Goal: Task Accomplishment & Management: Manage account settings

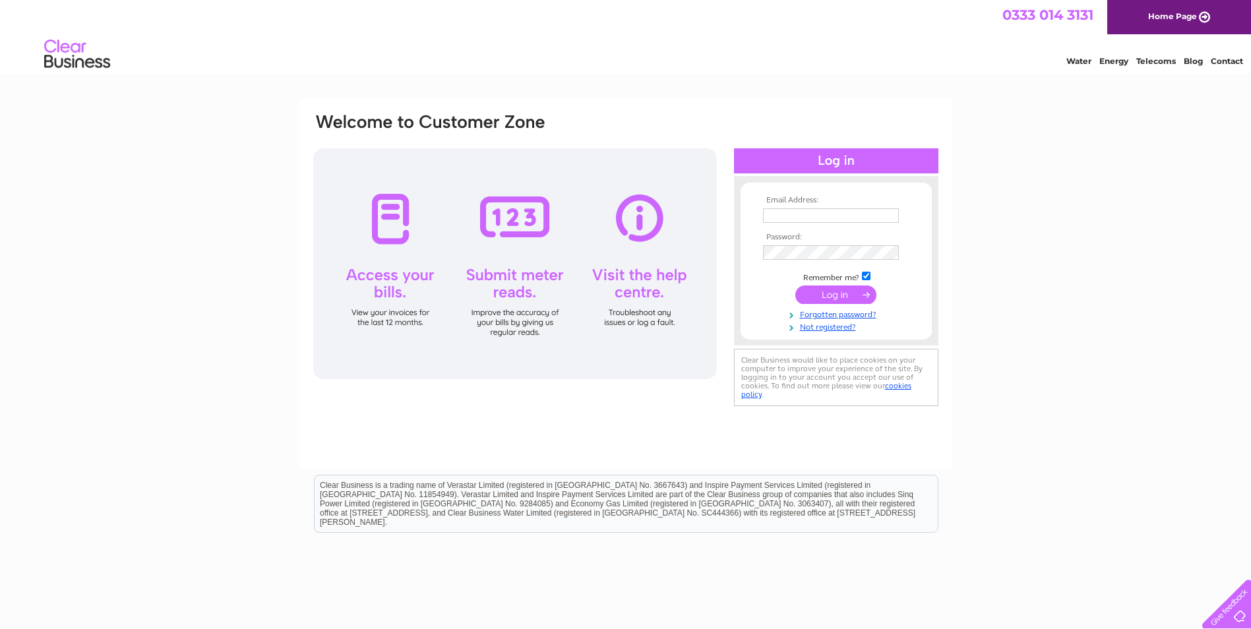
click at [789, 215] on input "text" at bounding box center [831, 215] width 136 height 15
type input "[PERSON_NAME][EMAIL_ADDRESS][PERSON_NAME][DOMAIN_NAME]"
click at [843, 298] on input "submit" at bounding box center [835, 296] width 81 height 18
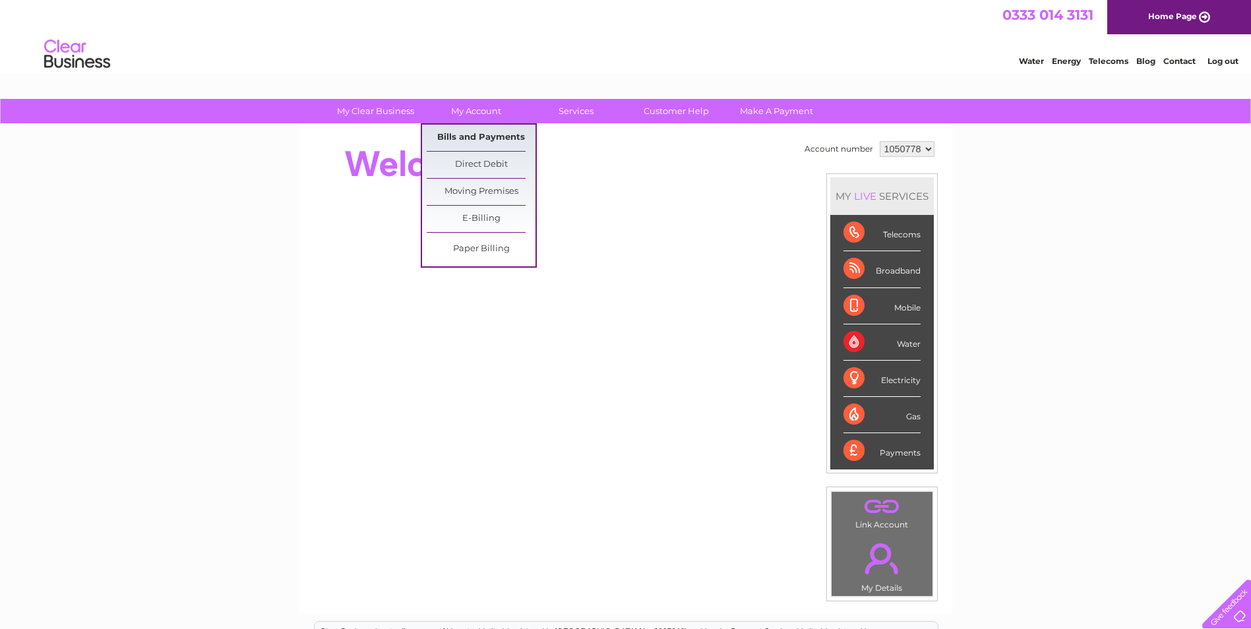
click at [495, 137] on link "Bills and Payments" at bounding box center [481, 138] width 109 height 26
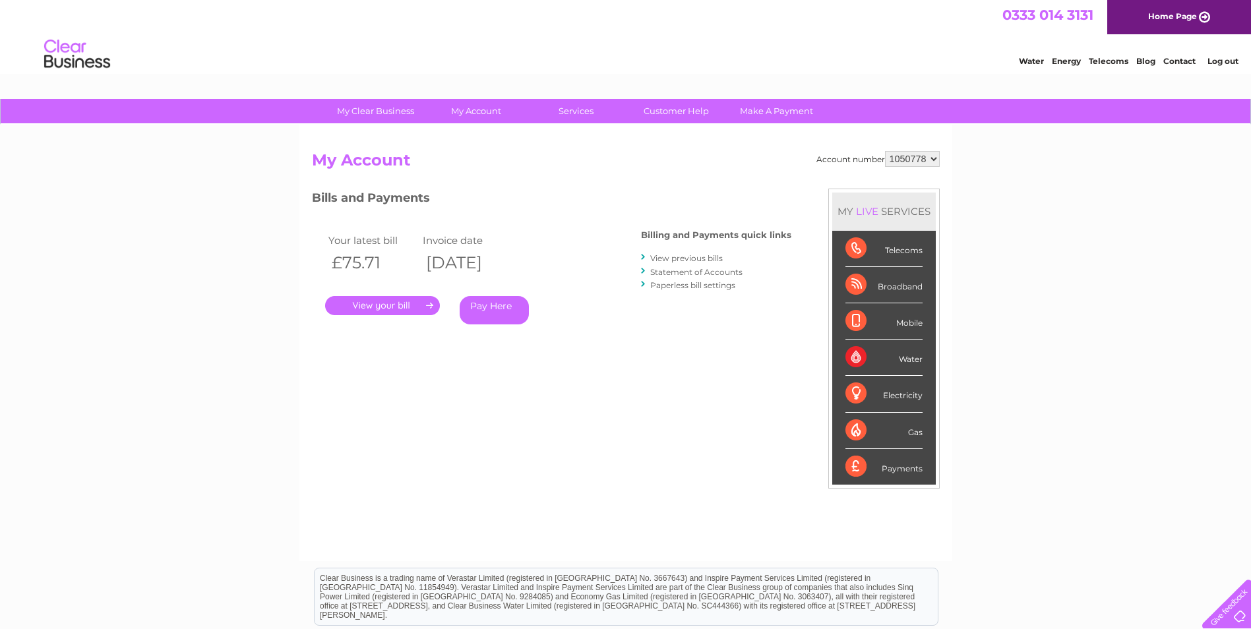
click at [406, 305] on link "." at bounding box center [382, 305] width 115 height 19
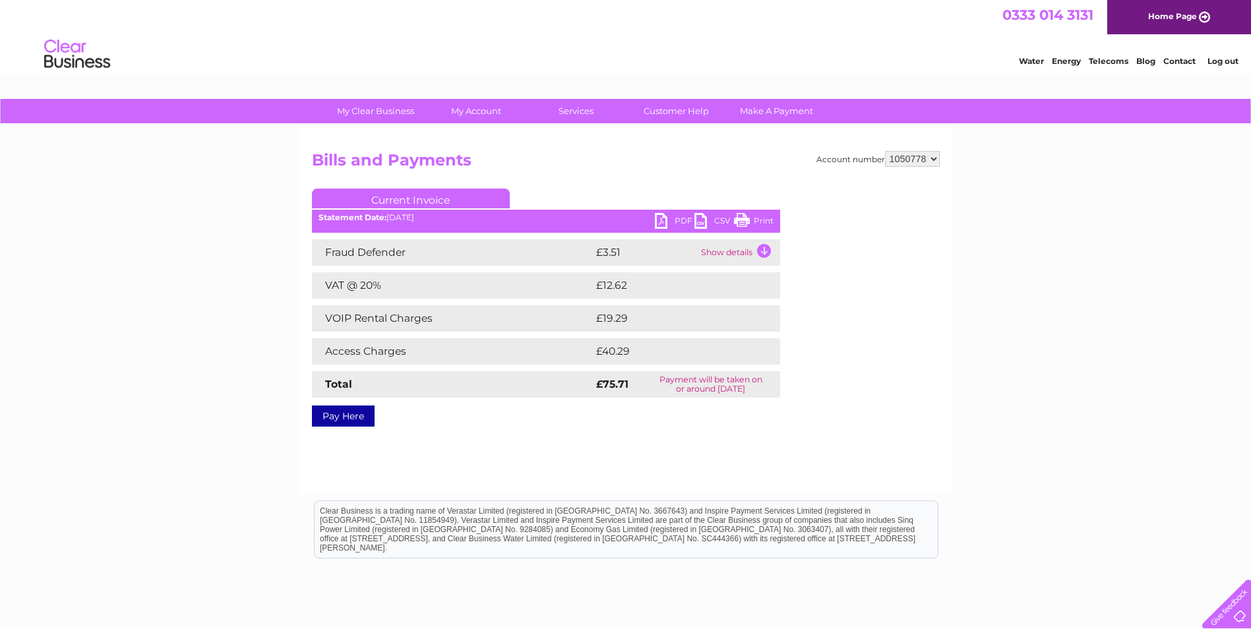
click at [665, 220] on link "PDF" at bounding box center [675, 222] width 40 height 19
